Goal: Task Accomplishment & Management: Manage account settings

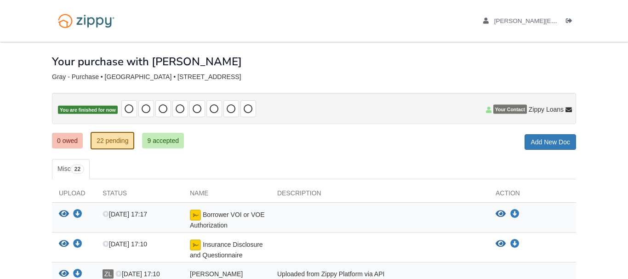
click at [566, 23] on ul "[PERSON_NAME][EMAIL_ADDRESS][DOMAIN_NAME] Logout" at bounding box center [524, 21] width 103 height 9
click at [567, 23] on icon "Log out" at bounding box center [569, 21] width 6 height 6
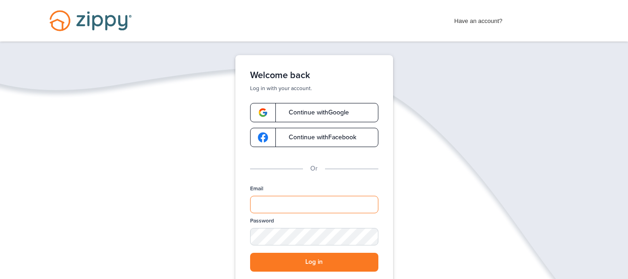
click at [276, 196] on input "Email" at bounding box center [314, 204] width 128 height 17
type input "**********"
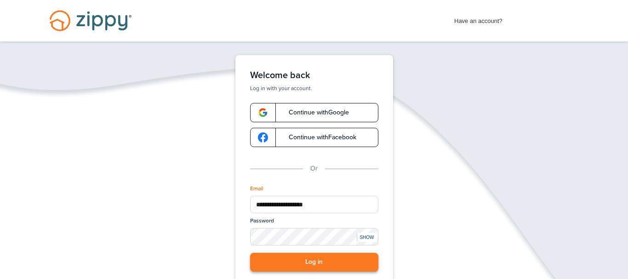
click at [300, 262] on button "Log in" at bounding box center [314, 262] width 128 height 19
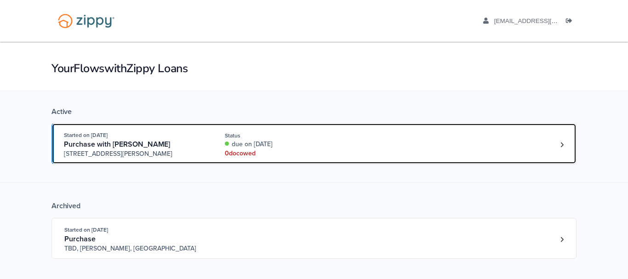
click at [284, 150] on div "0 doc owed" at bounding box center [286, 153] width 123 height 9
click at [523, 158] on div "Started on Aug. 14th, 2025 Purchase with Rachel Smith 3418 Mullberry, Jackson, …" at bounding box center [309, 145] width 491 height 28
